Goal: Task Accomplishment & Management: Manage account settings

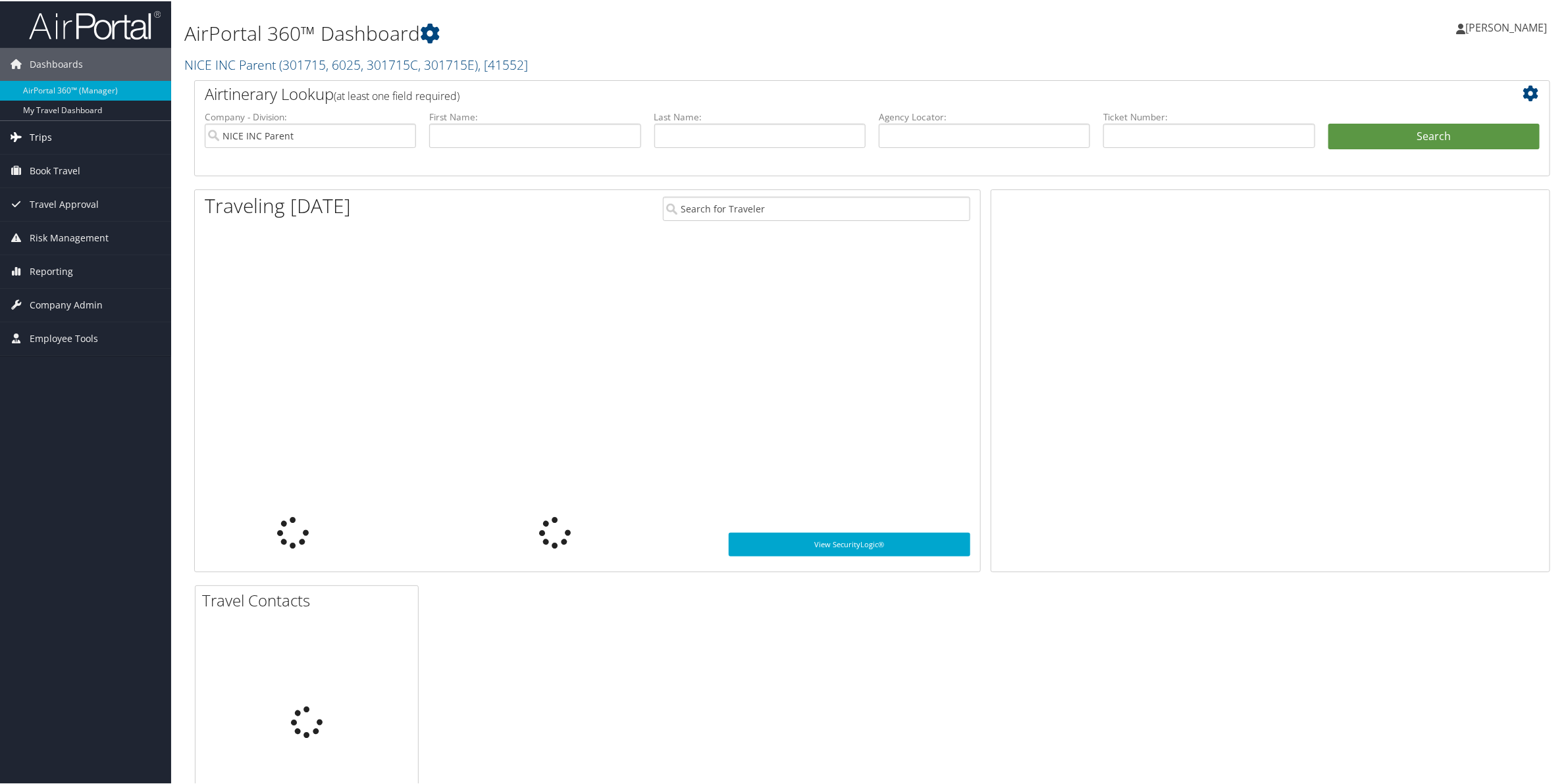
click at [34, 132] on span "Trips" at bounding box center [41, 136] width 22 height 33
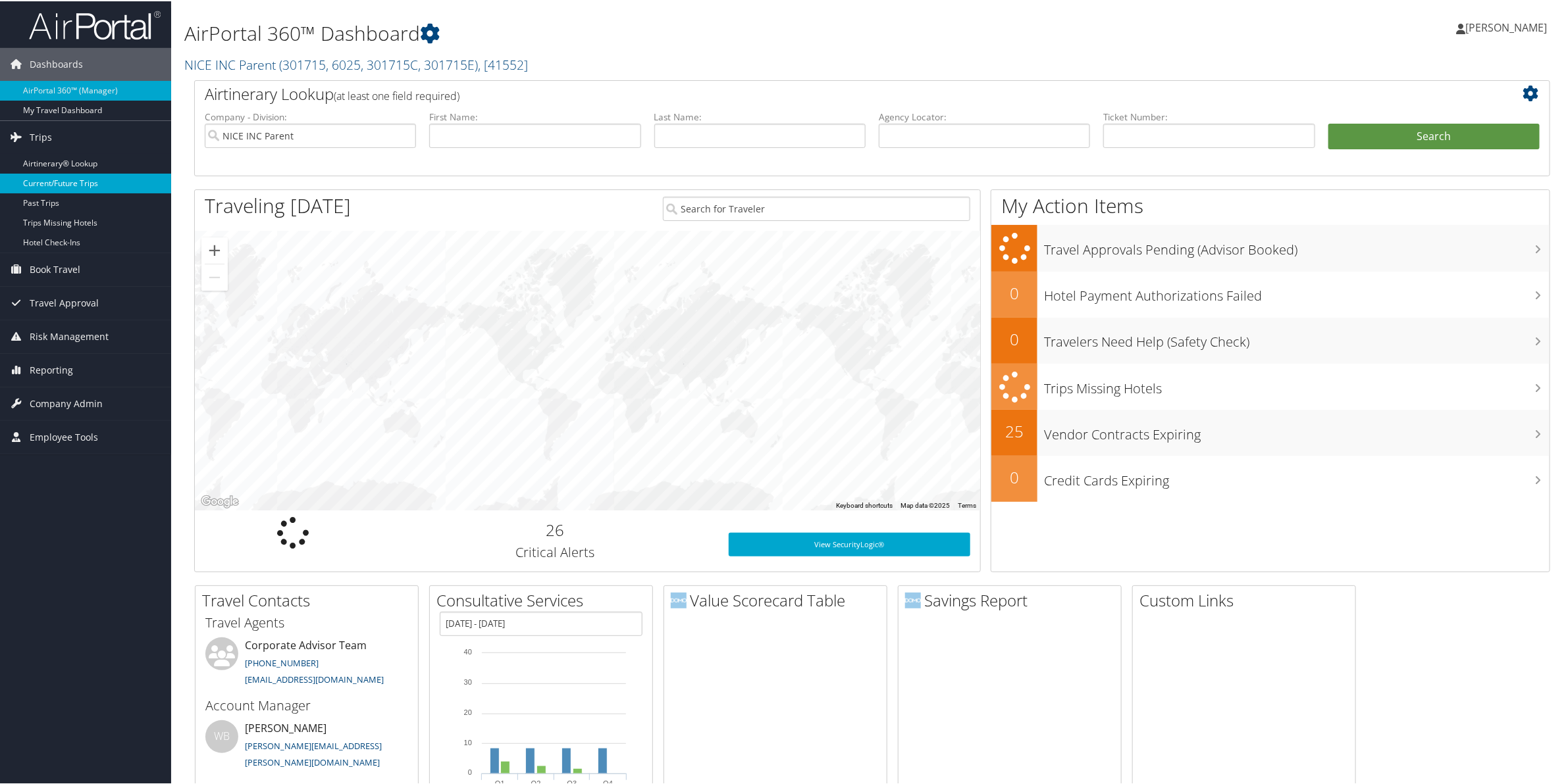
click at [47, 182] on link "Current/Future Trips" at bounding box center [85, 182] width 171 height 20
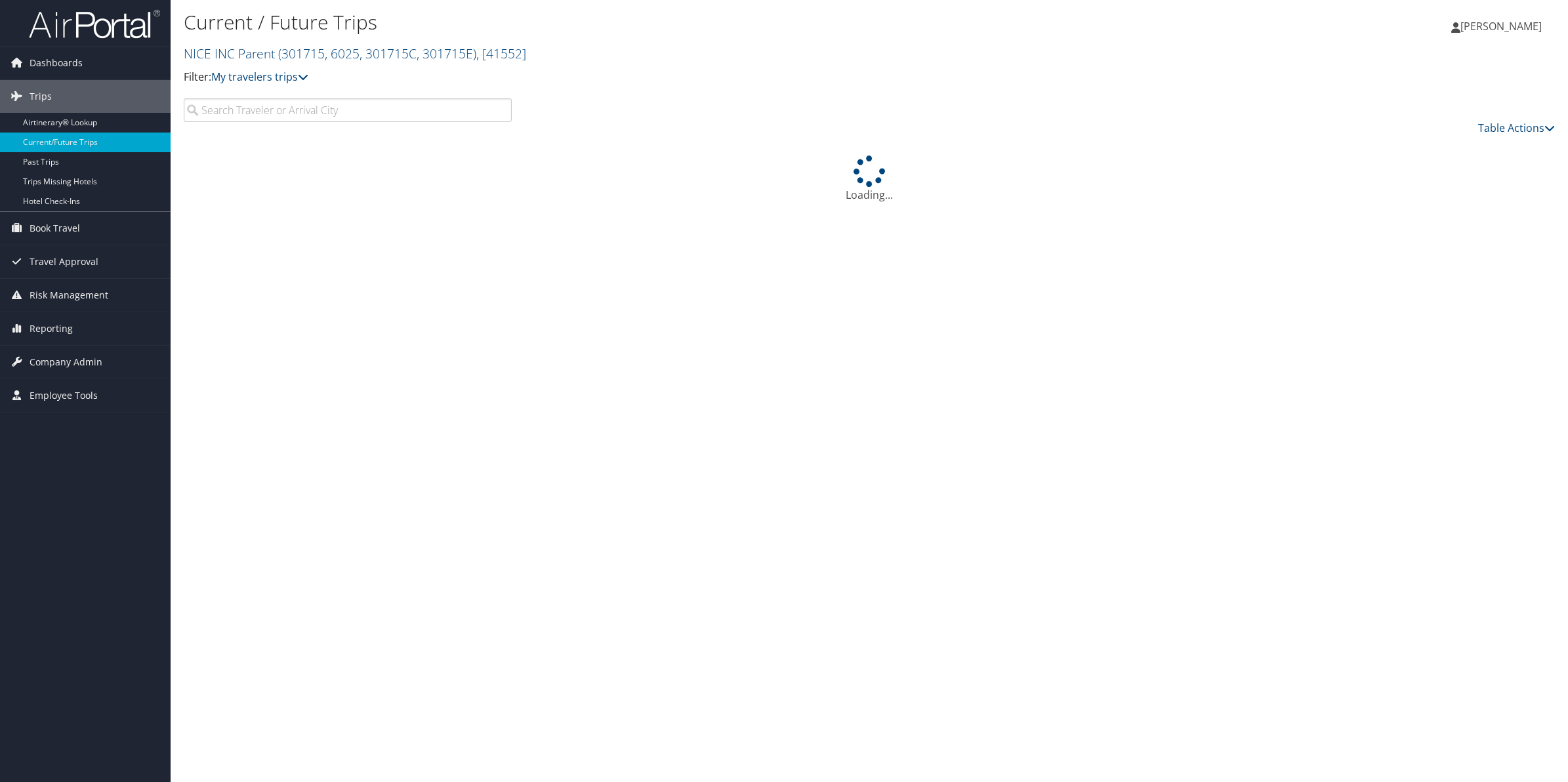
click at [333, 115] on input "search" at bounding box center [347, 111] width 328 height 24
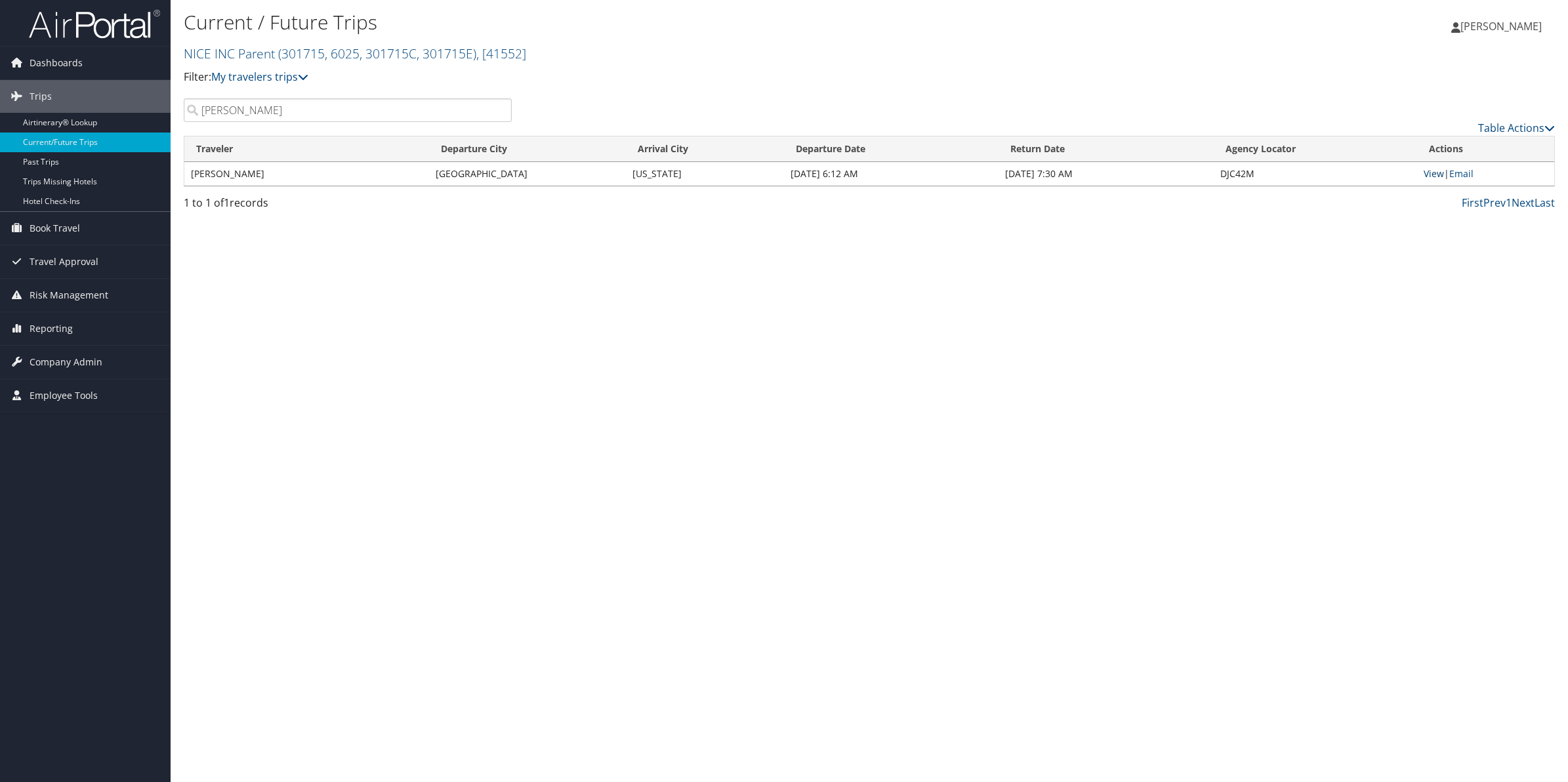
type input "drumgoole"
click at [1432, 174] on link "View" at bounding box center [1434, 173] width 21 height 13
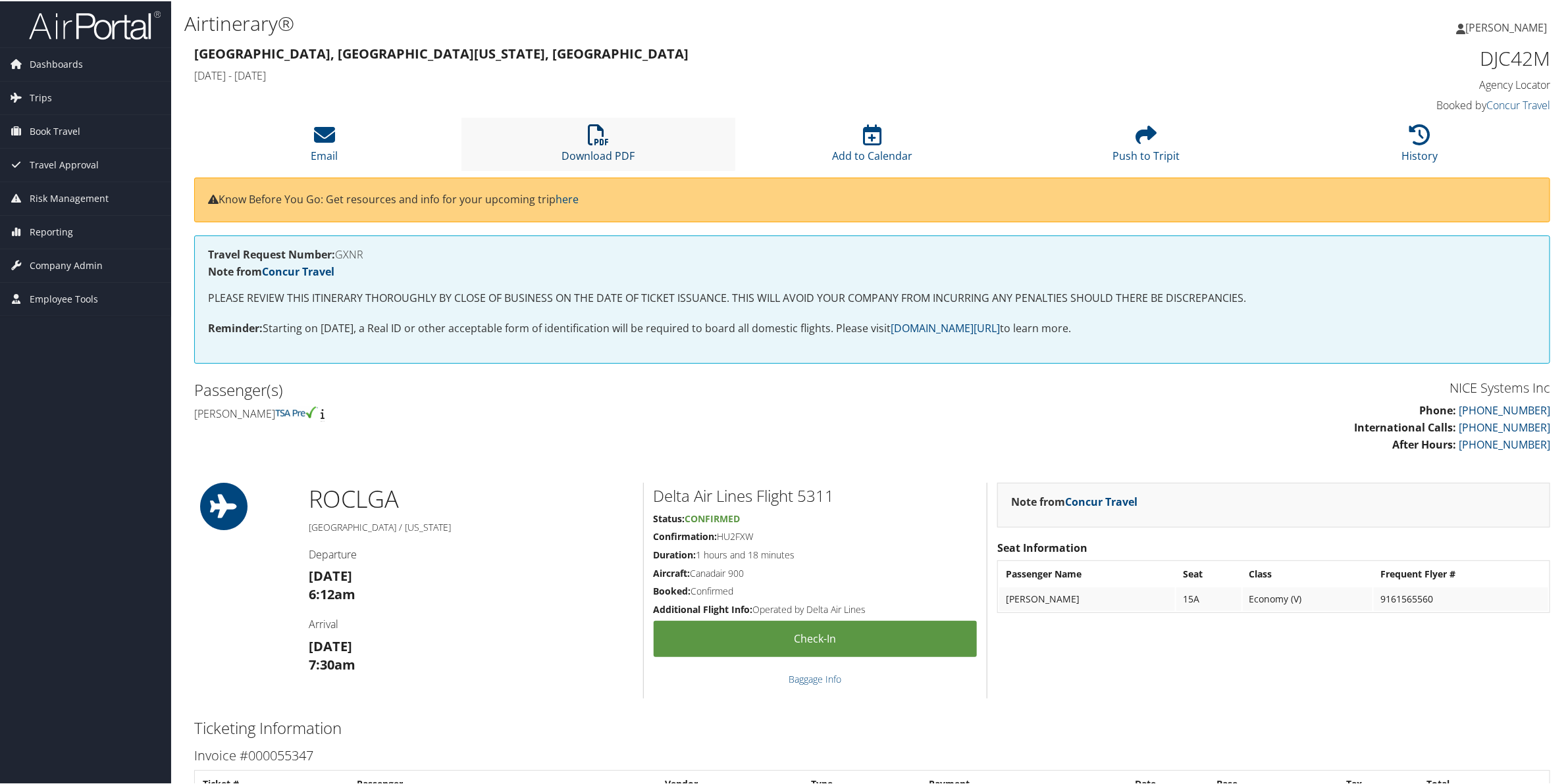
click at [596, 140] on icon at bounding box center [598, 133] width 21 height 21
